Goal: Transaction & Acquisition: Download file/media

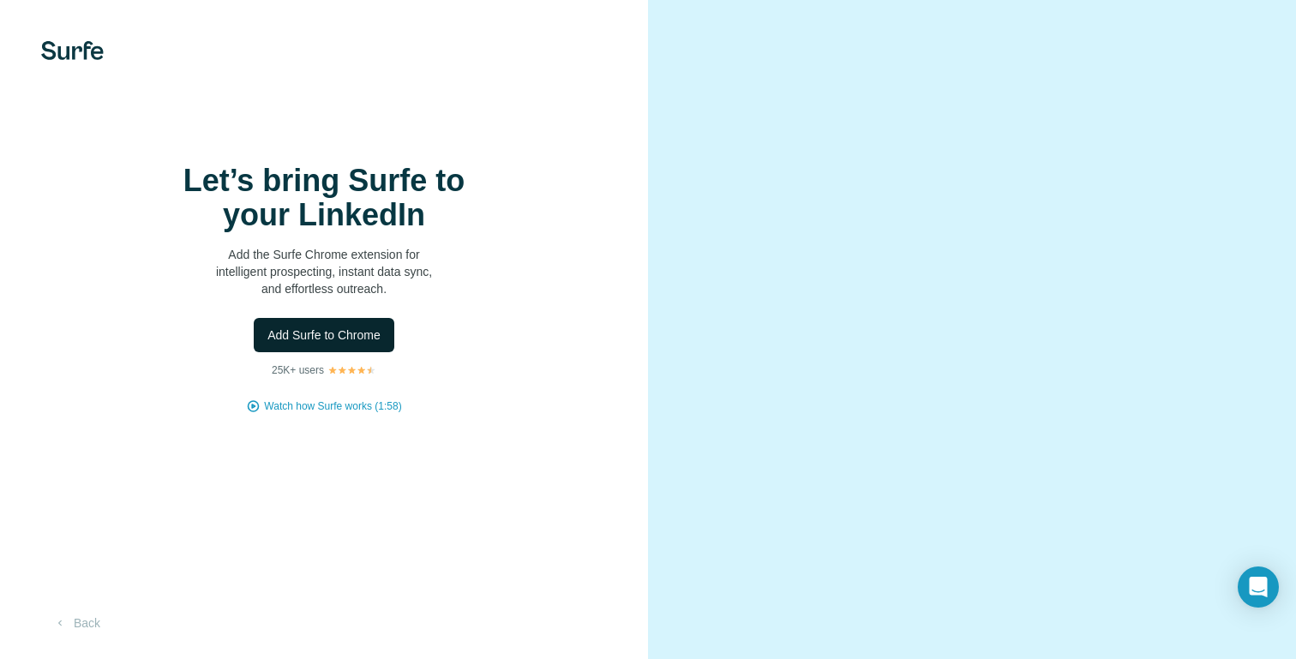
click at [333, 344] on span "Add Surfe to Chrome" at bounding box center [323, 335] width 113 height 17
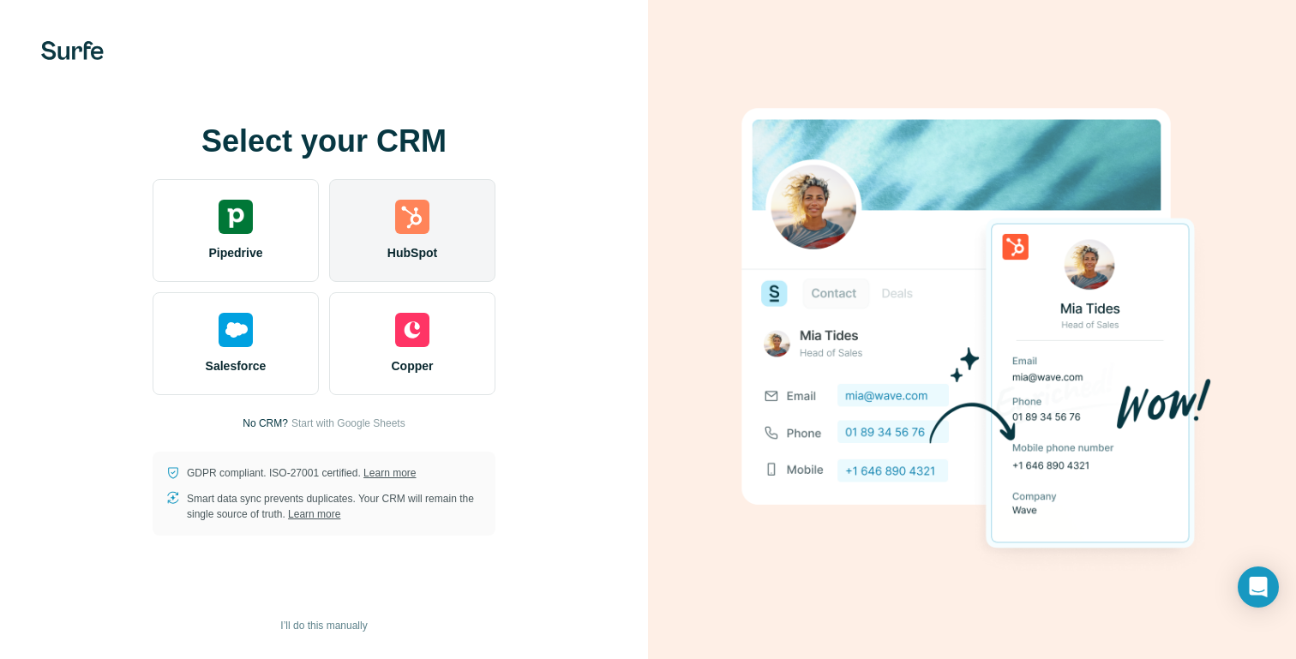
click at [467, 280] on div "HubSpot" at bounding box center [412, 230] width 166 height 103
click at [411, 223] on img at bounding box center [412, 217] width 34 height 34
